Goal: Check status

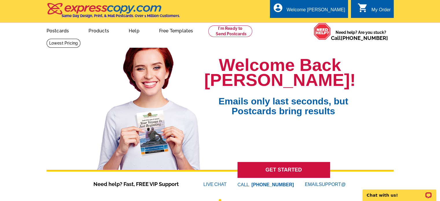
click at [367, 9] on icon "shopping_cart" at bounding box center [362, 8] width 10 height 10
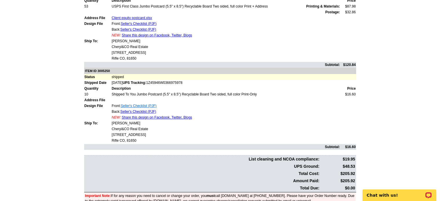
click at [128, 104] on link "Seller's Checklist (PJF)" at bounding box center [138, 106] width 36 height 4
click at [139, 111] on link "Seller's Checklist (PJF)" at bounding box center [138, 112] width 36 height 4
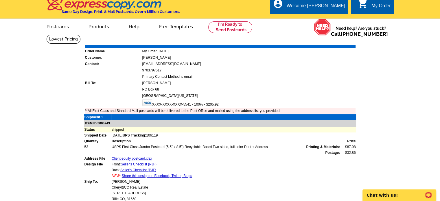
scroll to position [144, 0]
